Goal: Check status: Check status

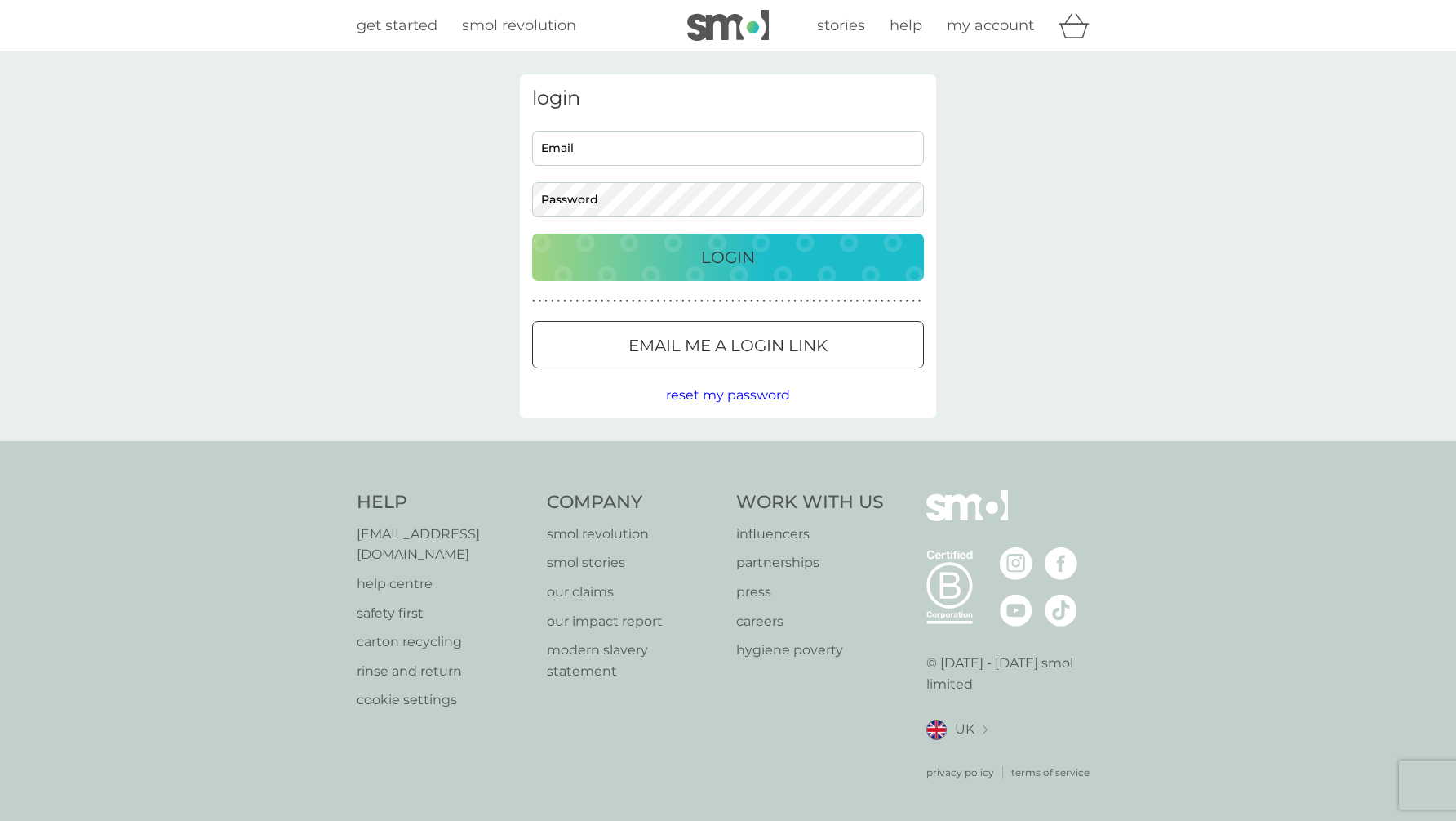
type input "[PERSON_NAME][EMAIL_ADDRESS][PERSON_NAME][DOMAIN_NAME]"
click at [673, 282] on div "login [PERSON_NAME][EMAIL_ADDRESS][PERSON_NAME][DOMAIN_NAME] Email Password Log…" at bounding box center [728, 246] width 416 height 344
click at [725, 267] on p "Login" at bounding box center [728, 257] width 54 height 26
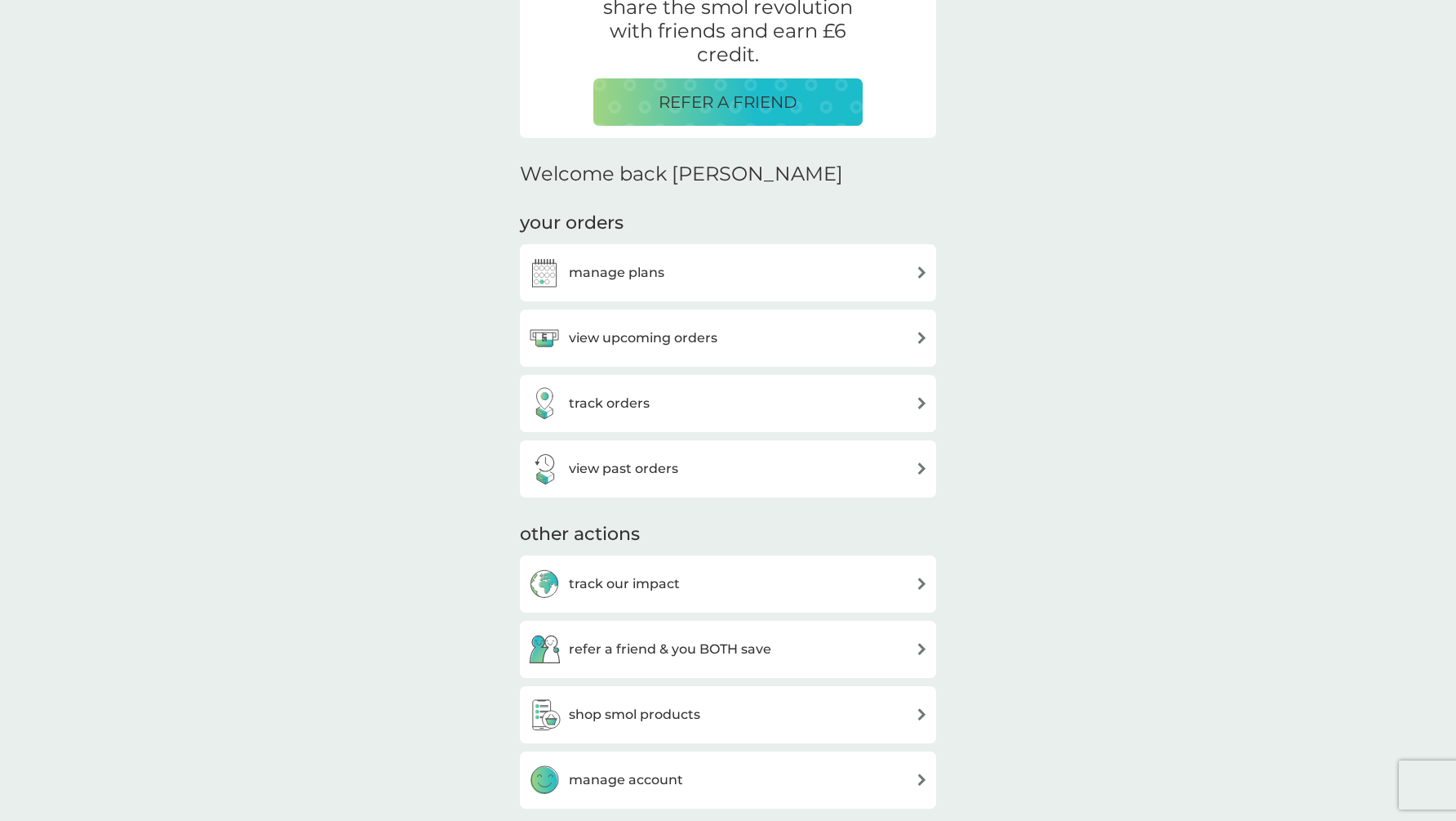
scroll to position [346, 0]
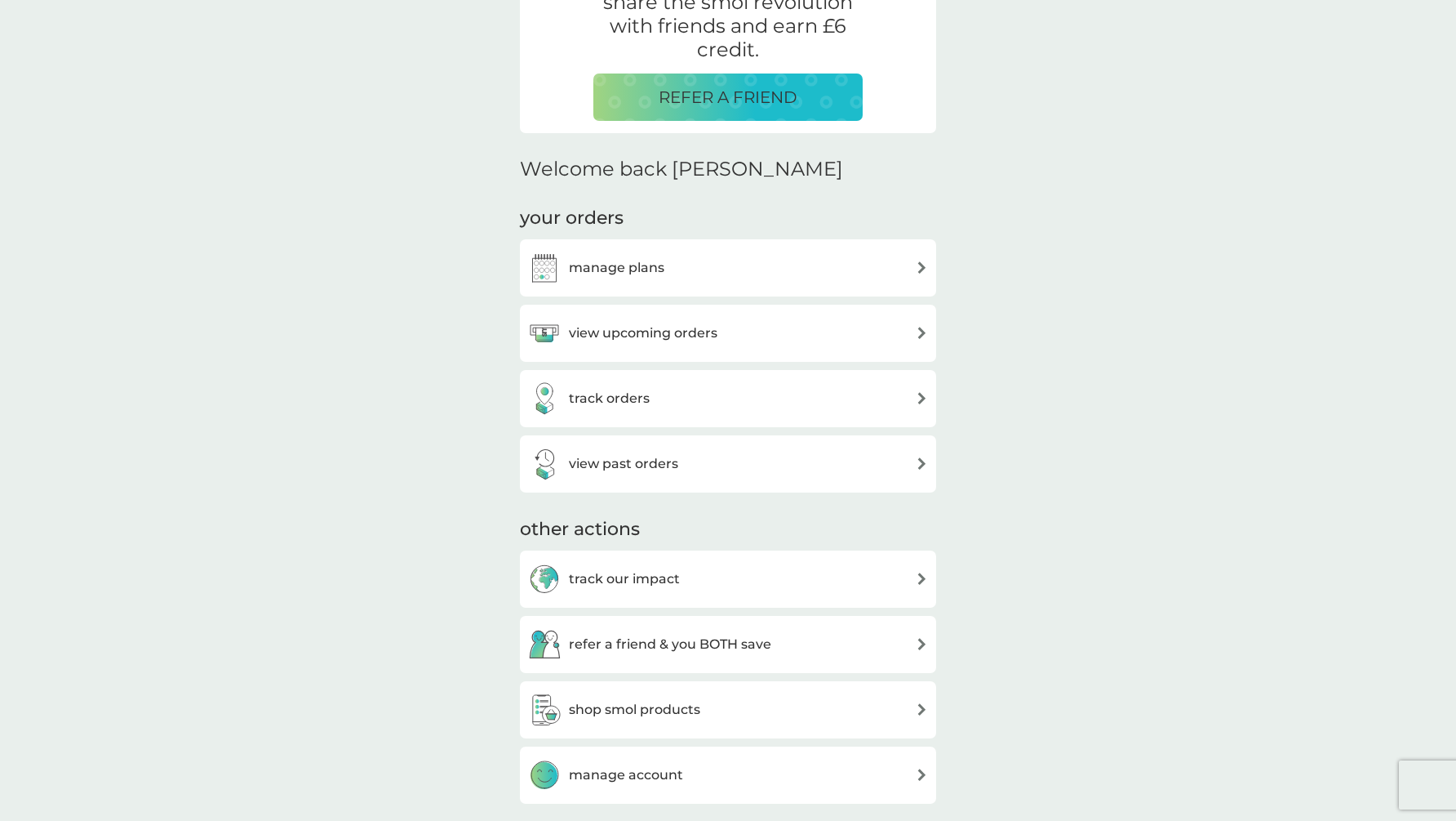
click at [714, 477] on div "view past orders" at bounding box center [728, 464] width 400 height 33
